Goal: Task Accomplishment & Management: Complete application form

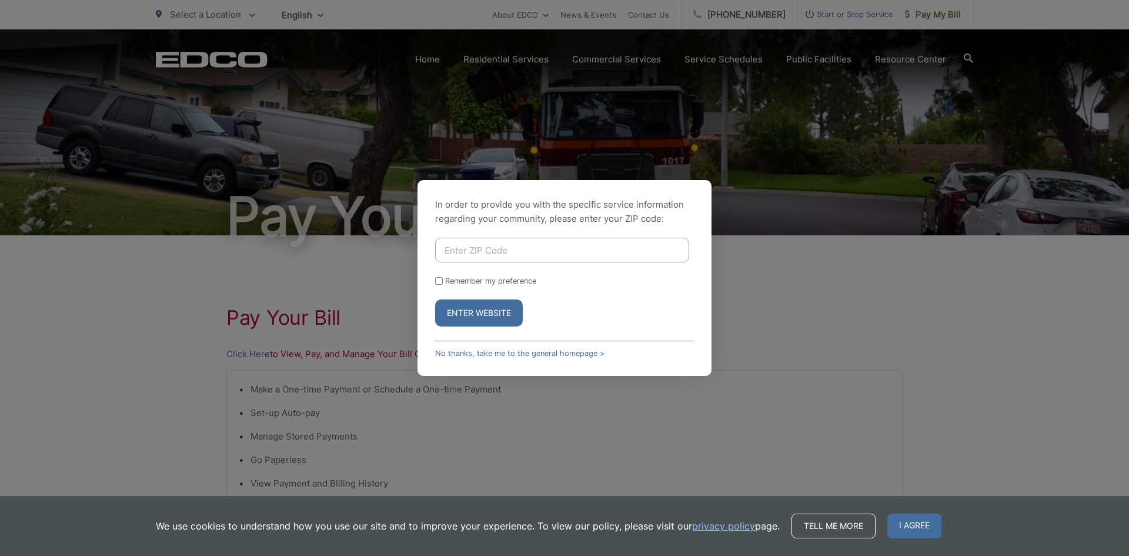
click at [466, 252] on input "Enter ZIP Code" at bounding box center [562, 250] width 254 height 25
click at [458, 251] on input "920024" at bounding box center [562, 250] width 254 height 25
click at [461, 251] on input "920024" at bounding box center [562, 250] width 254 height 25
type input "92024"
click at [435, 299] on button "Enter Website" at bounding box center [479, 312] width 88 height 27
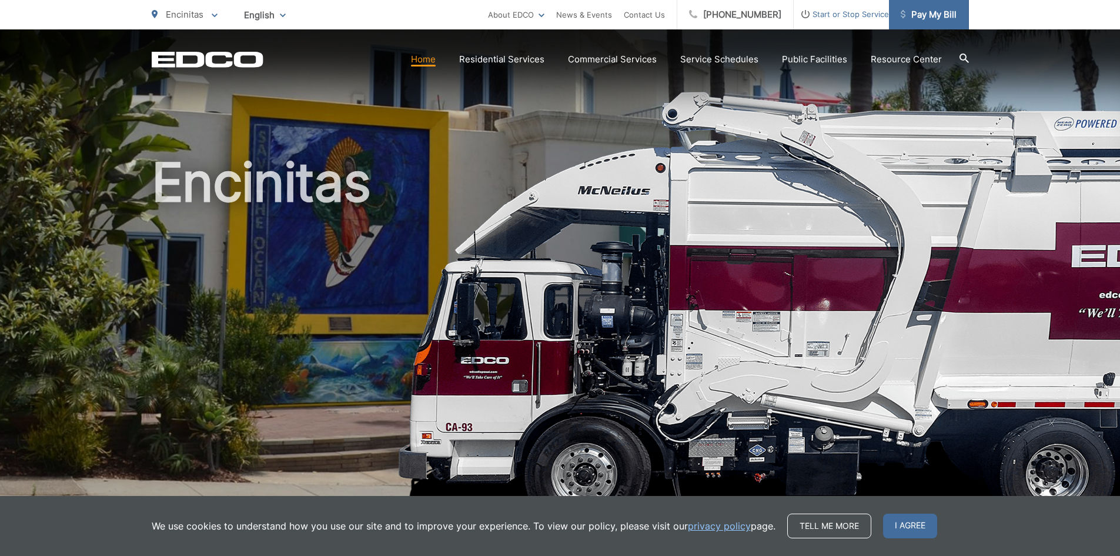
click at [912, 5] on link "Pay My Bill" at bounding box center [929, 14] width 80 height 29
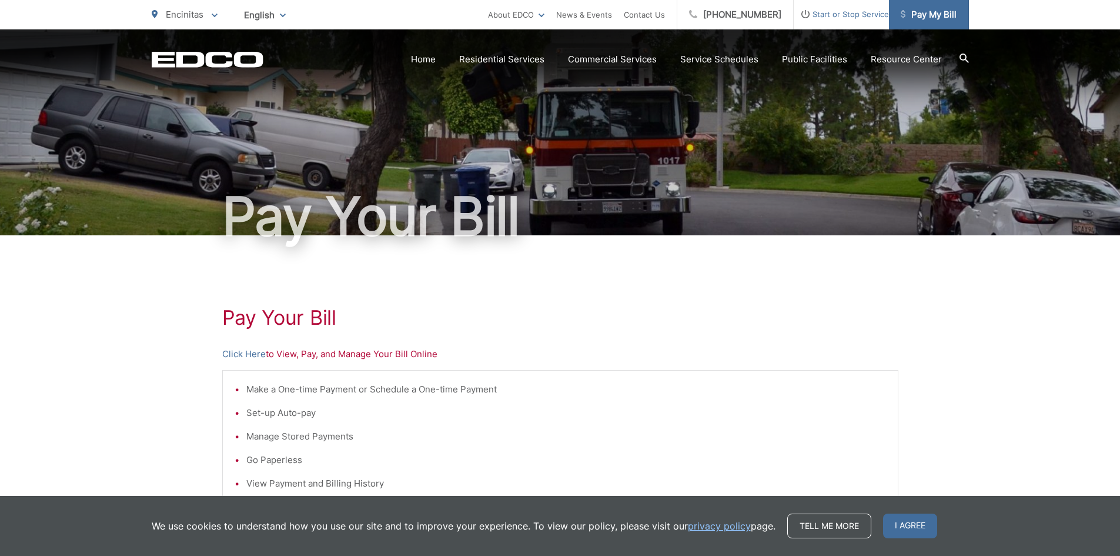
click at [930, 17] on span "Pay My Bill" at bounding box center [929, 15] width 56 height 14
click at [821, 19] on span "Start or Stop Service" at bounding box center [841, 14] width 95 height 14
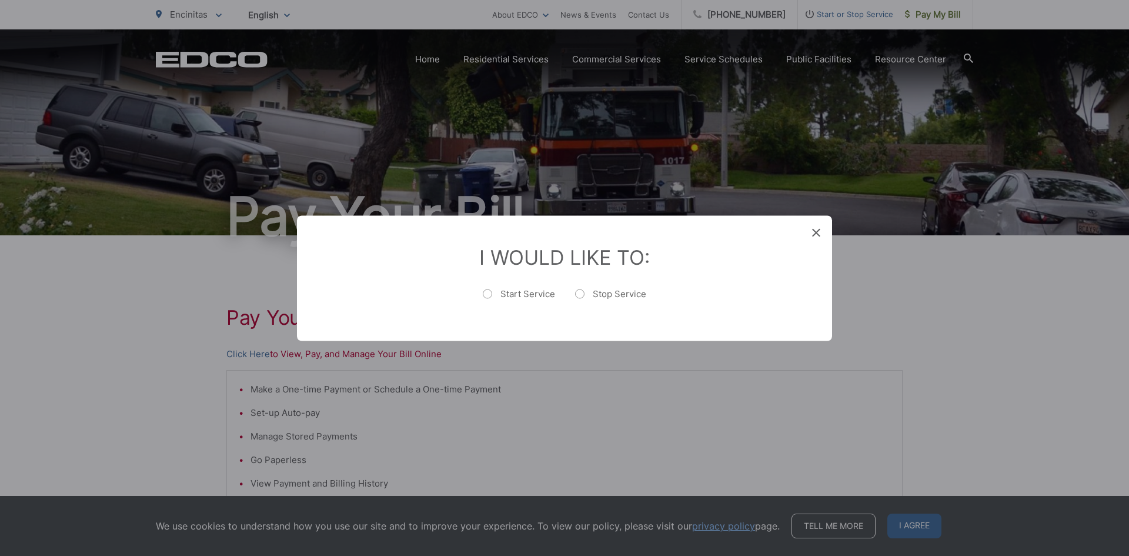
click at [807, 232] on div "I Would Like To: Start Service Stop Service" at bounding box center [564, 277] width 535 height 125
click at [815, 231] on icon at bounding box center [816, 232] width 8 height 8
